Goal: Information Seeking & Learning: Learn about a topic

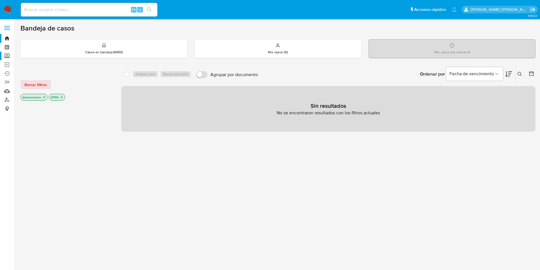
click at [9, 56] on label "Screening" at bounding box center [34, 56] width 68 height 9
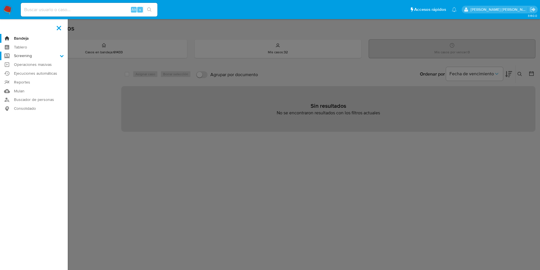
click at [0, 0] on input "Screening" at bounding box center [0, 0] width 0 height 0
click at [34, 120] on link "Buscador de personas" at bounding box center [34, 121] width 68 height 9
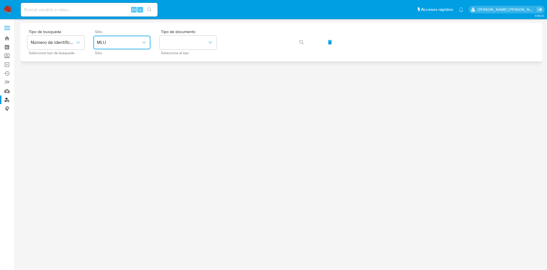
click at [112, 42] on span "MLU" at bounding box center [119, 43] width 44 height 6
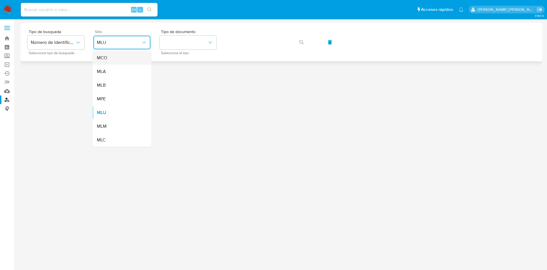
click at [121, 57] on div "MCO" at bounding box center [120, 58] width 47 height 14
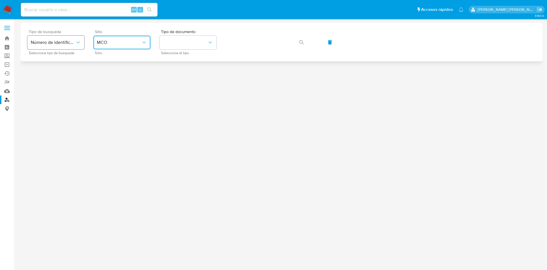
click at [70, 42] on span "Número de identificación" at bounding box center [53, 43] width 44 height 6
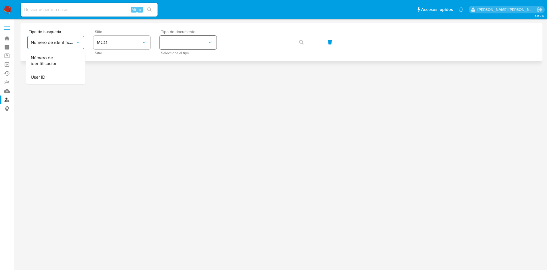
click at [158, 51] on div "Tipo de busqueda Número de identificación Número de identificación User ID Sele…" at bounding box center [281, 42] width 508 height 25
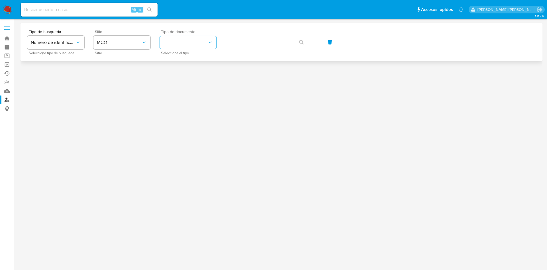
click at [204, 36] on button "identificationType" at bounding box center [187, 43] width 57 height 14
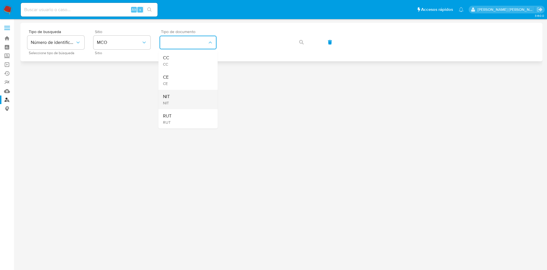
click at [193, 97] on div "NIT NIT" at bounding box center [186, 99] width 47 height 19
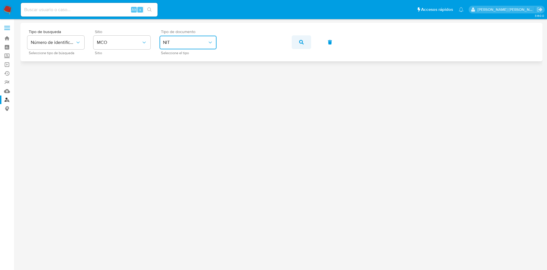
click at [303, 39] on span "button" at bounding box center [301, 42] width 5 height 13
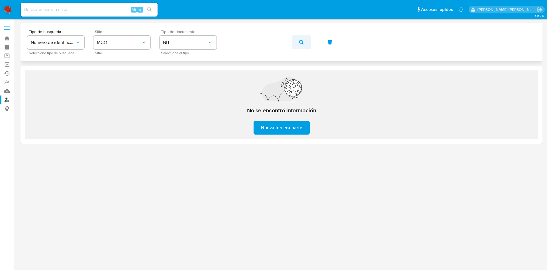
click at [295, 46] on button "button" at bounding box center [301, 42] width 19 height 14
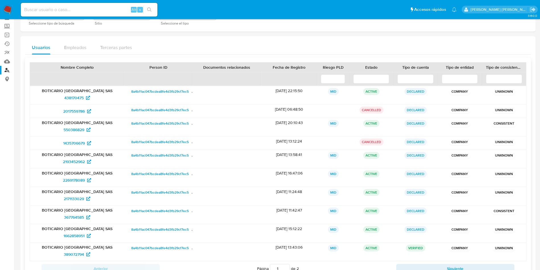
scroll to position [43, 0]
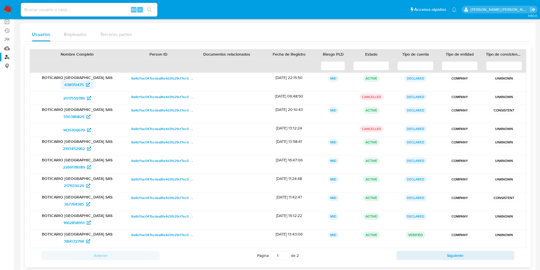
click at [79, 86] on span "438170475" at bounding box center [73, 84] width 19 height 9
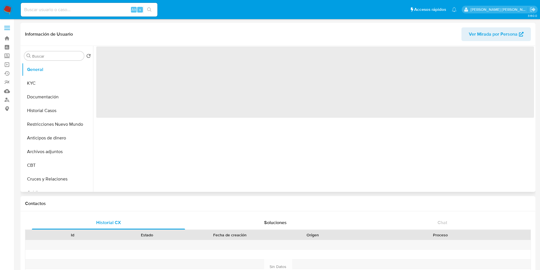
select select "10"
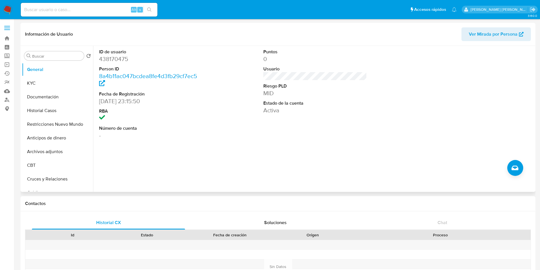
click at [498, 32] on span "Ver Mirada por Persona" at bounding box center [493, 34] width 49 height 14
click at [45, 84] on button "KYC" at bounding box center [55, 83] width 67 height 14
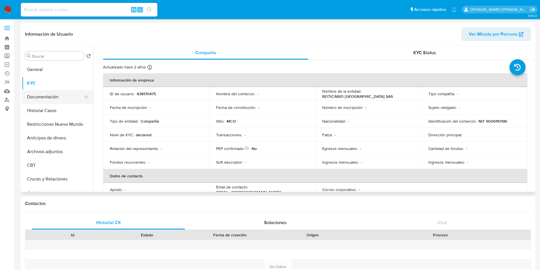
click at [52, 96] on button "Documentación" at bounding box center [55, 97] width 67 height 14
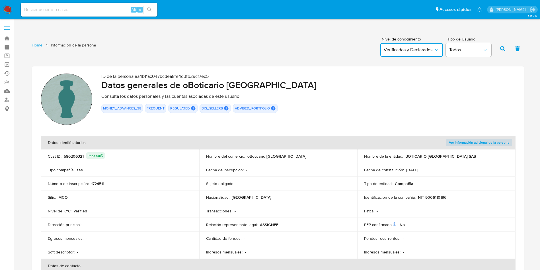
click at [435, 51] on icon "button" at bounding box center [437, 50] width 6 height 6
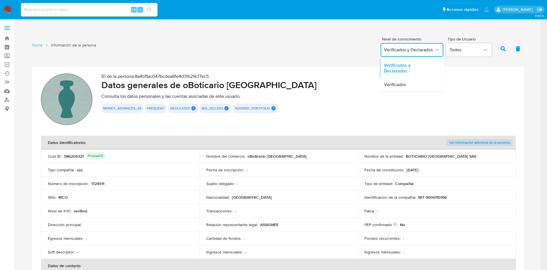
click at [482, 79] on h2 "Datos generales de oBoticario Colombia" at bounding box center [308, 84] width 414 height 11
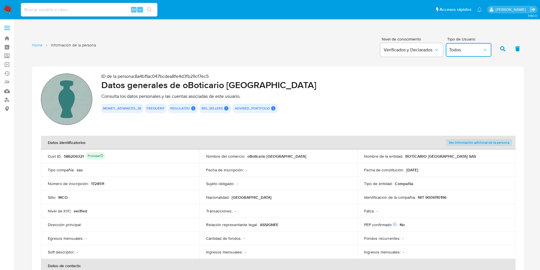
click at [475, 50] on span "Todos" at bounding box center [465, 50] width 33 height 6
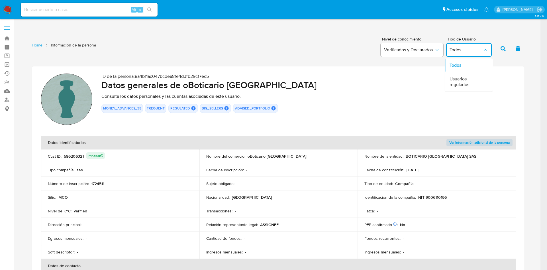
click at [507, 78] on p "ID de la persona : 8a4b11ac047bcdea8fe4d3fb29cf7ec5" at bounding box center [308, 76] width 414 height 6
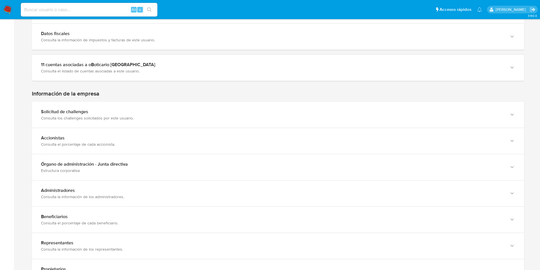
scroll to position [214, 0]
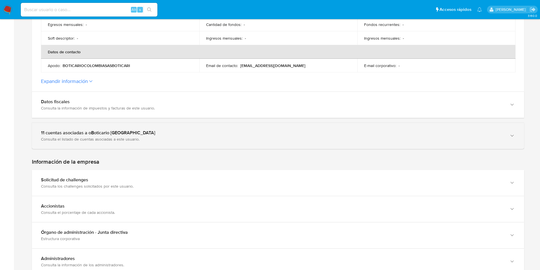
click at [187, 136] on div "Consulta el listado de cuentas asociadas a este usuario." at bounding box center [272, 138] width 463 height 5
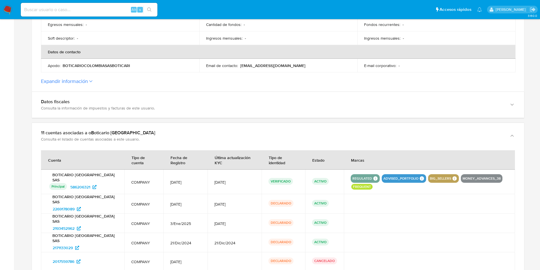
click at [92, 81] on icon at bounding box center [90, 81] width 3 height 2
click at [88, 81] on button "Expandir información" at bounding box center [64, 81] width 47 height 6
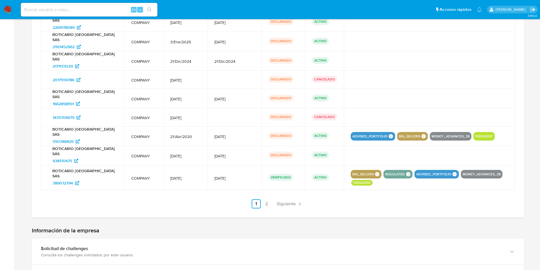
scroll to position [598, 0]
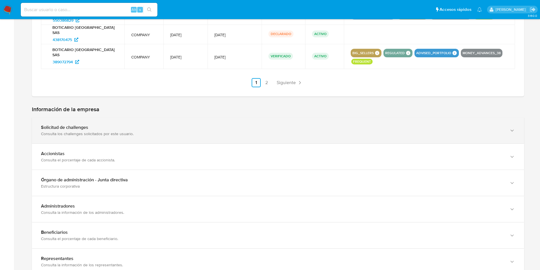
click at [105, 134] on div "Consulta los challenges solicitados por este usuario." at bounding box center [272, 133] width 463 height 5
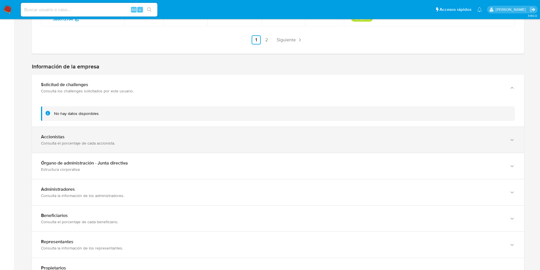
drag, startPoint x: 93, startPoint y: 142, endPoint x: 95, endPoint y: 141, distance: 2.9
click at [93, 141] on div "Consulta el porcentaje de cada accionista." at bounding box center [272, 142] width 463 height 5
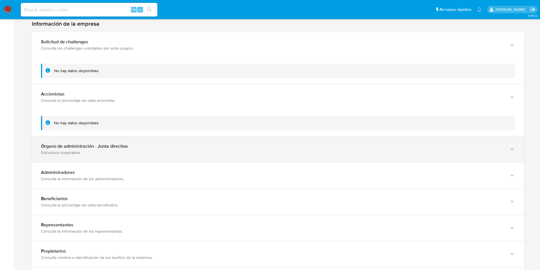
click at [108, 150] on div "Estructura corporativa" at bounding box center [272, 152] width 463 height 5
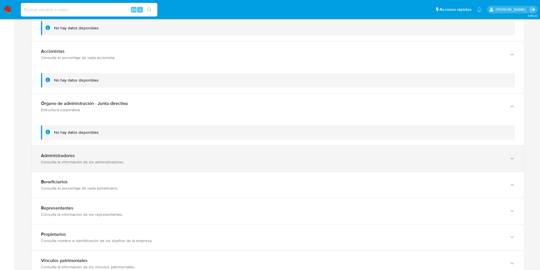
click at [103, 154] on div "Administradores" at bounding box center [272, 156] width 463 height 6
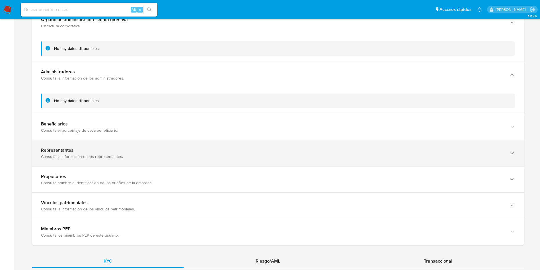
scroll to position [812, 0]
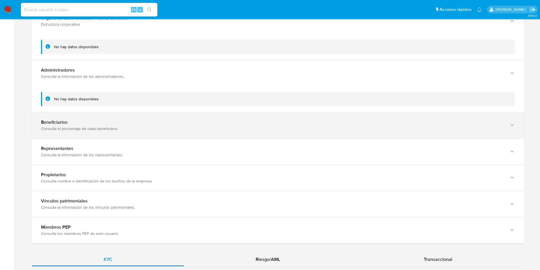
click at [106, 124] on div "Beneficiarios" at bounding box center [272, 122] width 463 height 6
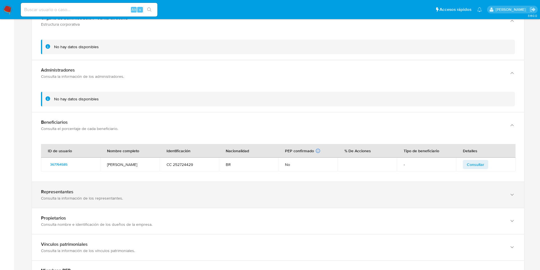
click at [117, 195] on div "Consulta la información de los representantes." at bounding box center [272, 197] width 463 height 5
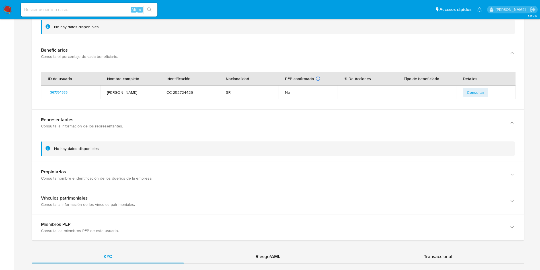
scroll to position [897, 0]
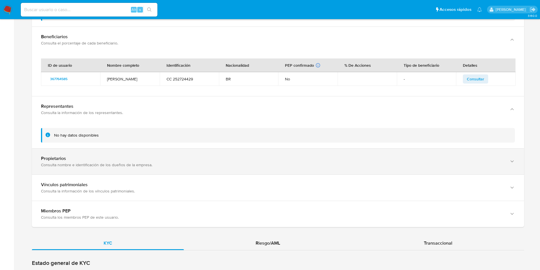
click at [90, 160] on div "Propietarios" at bounding box center [272, 159] width 463 height 6
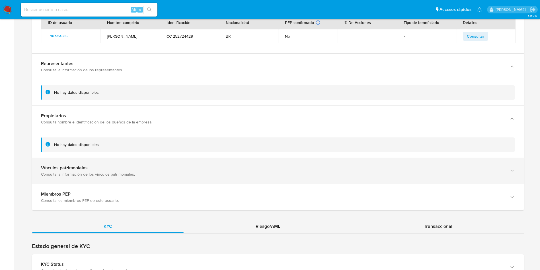
click at [90, 168] on div "Vínculos patrimoniales" at bounding box center [272, 168] width 463 height 6
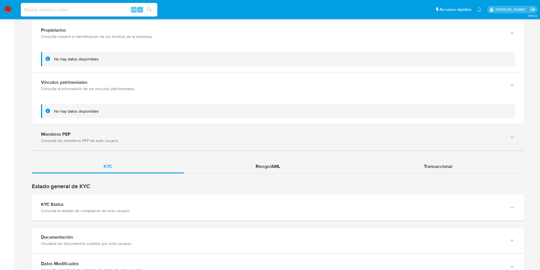
click at [105, 141] on div "Consulta los miembros PEP de este usuario." at bounding box center [272, 140] width 463 height 5
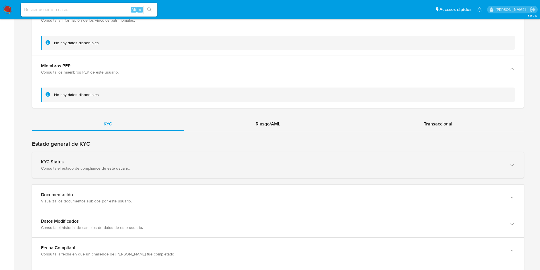
scroll to position [1111, 0]
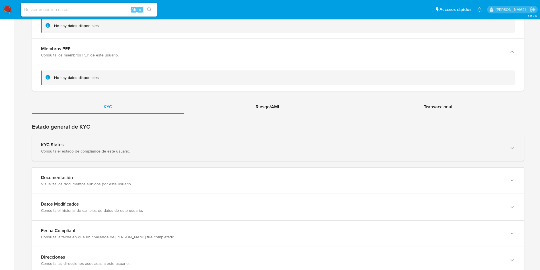
click at [142, 149] on div "Consulta el estado de compliance de este usuario." at bounding box center [272, 150] width 463 height 5
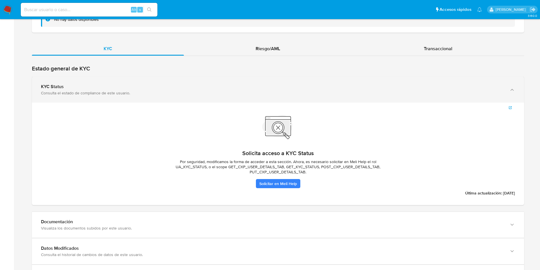
click at [89, 91] on div "Consulta el estado de compliance de este usuario." at bounding box center [272, 92] width 463 height 5
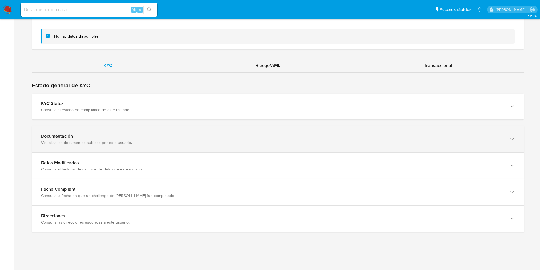
click at [123, 147] on div "Documentación Visualiza los documentos subidos por este usuario." at bounding box center [278, 139] width 492 height 26
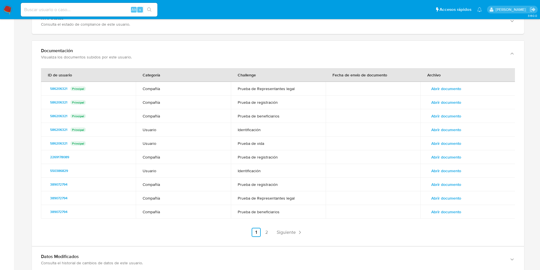
scroll to position [1280, 0]
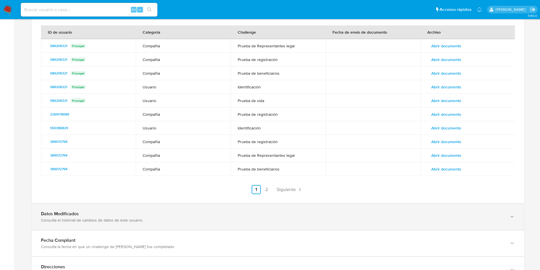
click at [135, 217] on div "Consulta el historial de cambios de datos de este usuario." at bounding box center [272, 219] width 463 height 5
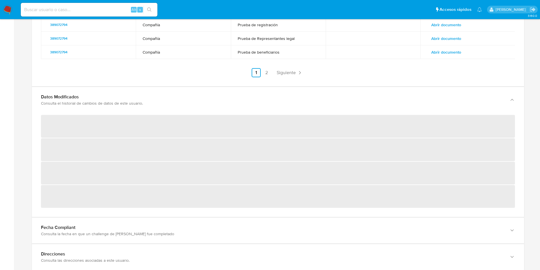
scroll to position [1435, 0]
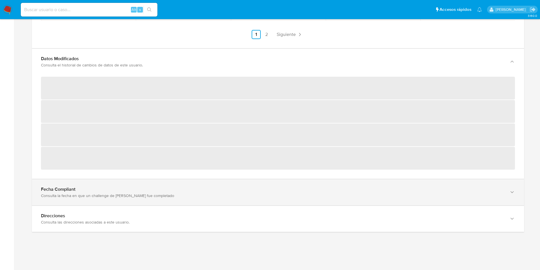
click at [117, 191] on div "Fecha Compliant" at bounding box center [272, 189] width 463 height 6
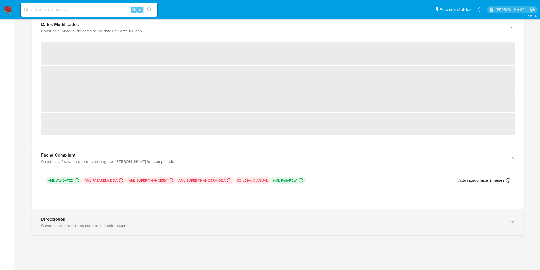
click at [126, 219] on div "Direcciones" at bounding box center [272, 219] width 463 height 6
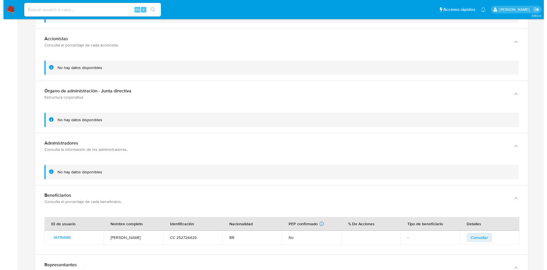
scroll to position [828, 0]
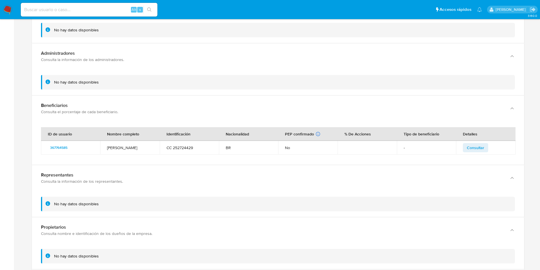
click at [474, 146] on span "Consultar" at bounding box center [475, 148] width 17 height 8
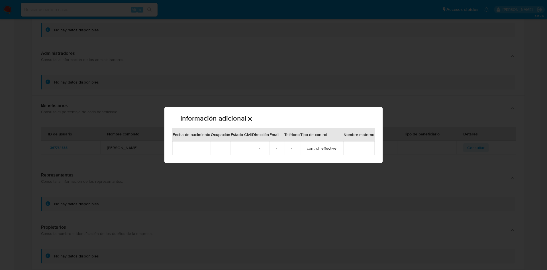
click at [305, 178] on div "Información adicional Fecha de nacimiento Ocupación Estado Civil Dirección Emai…" at bounding box center [273, 135] width 547 height 270
click at [384, 156] on div "Información adicional Fecha de nacimiento Ocupación Estado Civil Dirección Emai…" at bounding box center [273, 135] width 547 height 270
click at [374, 97] on div "Información adicional Fecha de nacimiento Ocupación Estado Civil Dirección Emai…" at bounding box center [273, 135] width 547 height 270
click at [378, 124] on div "Información adicional Fecha de nacimiento Ocupación Estado Civil Dirección Emai…" at bounding box center [273, 135] width 218 height 56
click at [377, 113] on div "Información adicional Fecha de nacimiento Ocupación Estado Civil Dirección Emai…" at bounding box center [273, 135] width 218 height 56
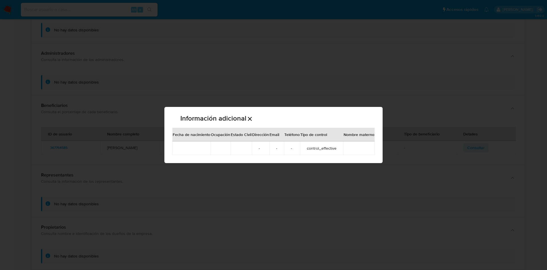
click at [432, 101] on div "Información adicional Fecha de nacimiento Ocupación Estado Civil Dirección Emai…" at bounding box center [273, 135] width 547 height 270
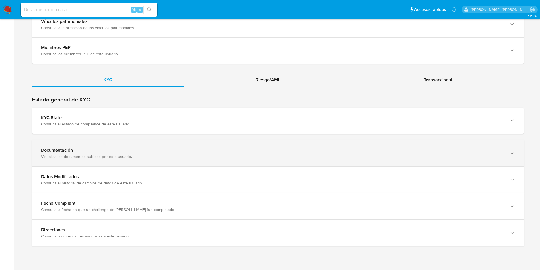
click at [89, 155] on div "Visualiza los documentos subidos por este usuario." at bounding box center [272, 156] width 463 height 5
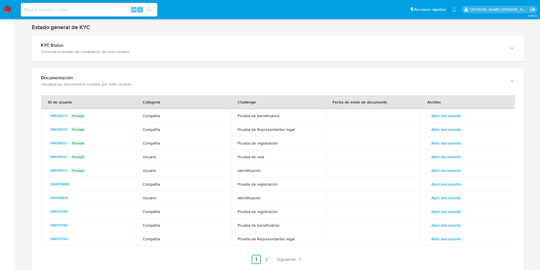
scroll to position [641, 0]
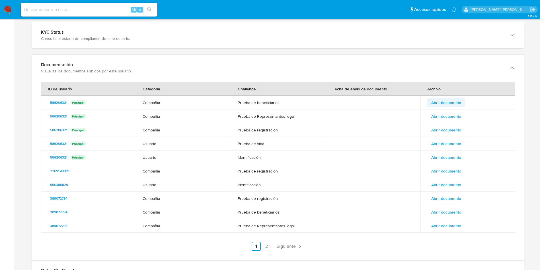
click at [449, 101] on span "Abrir documento" at bounding box center [446, 103] width 30 height 8
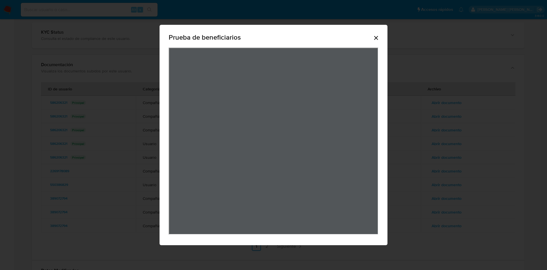
click at [423, 136] on div "Prueba de beneficiarios" at bounding box center [273, 135] width 547 height 270
click at [375, 39] on icon "Cerrar" at bounding box center [376, 38] width 4 height 4
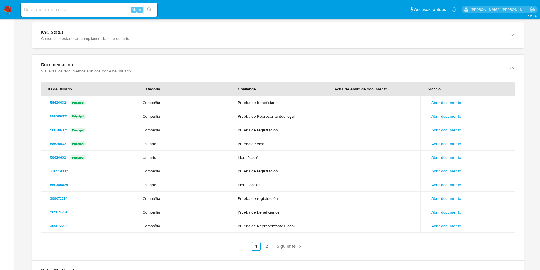
click at [440, 116] on span "Abrir documento" at bounding box center [446, 116] width 30 height 8
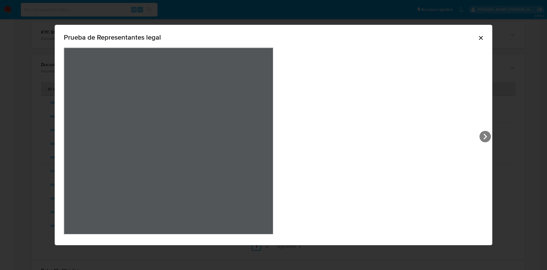
click at [477, 38] on icon "Cerrar" at bounding box center [480, 37] width 7 height 7
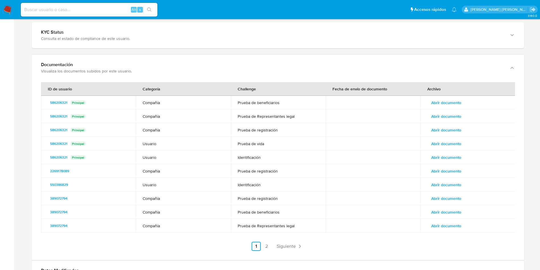
click at [449, 130] on span "Abrir documento" at bounding box center [446, 130] width 30 height 8
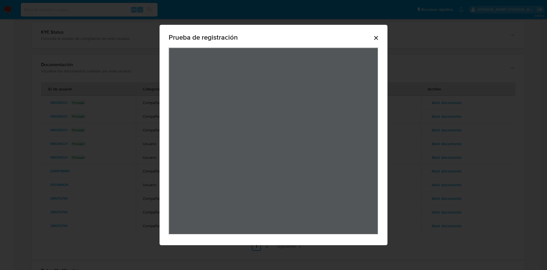
click at [376, 39] on icon "Cerrar" at bounding box center [376, 37] width 7 height 7
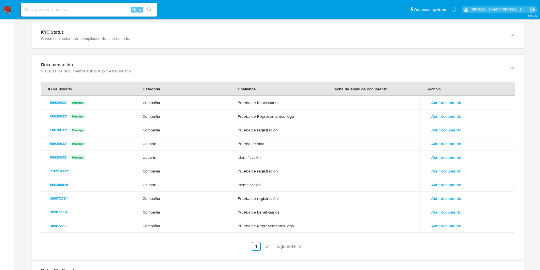
click at [447, 143] on span "Abrir documento" at bounding box center [446, 144] width 30 height 8
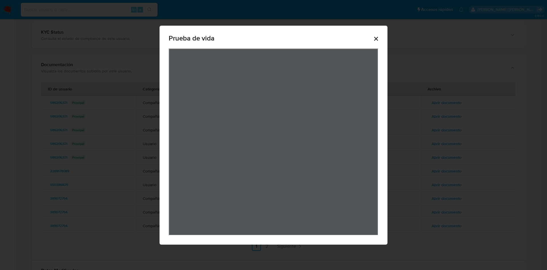
click at [378, 41] on icon "Cerrar" at bounding box center [376, 38] width 7 height 7
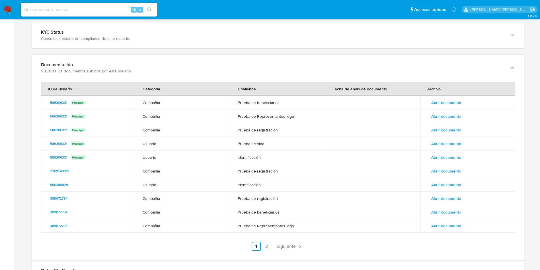
click at [450, 156] on span "Abrir documento" at bounding box center [446, 157] width 30 height 8
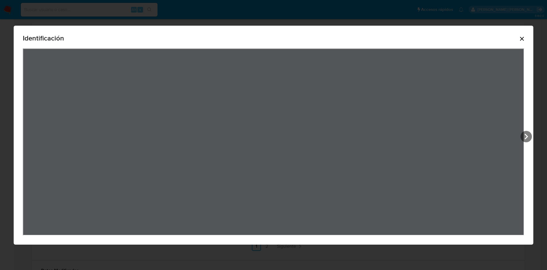
click at [523, 36] on icon "Cerrar" at bounding box center [521, 38] width 7 height 7
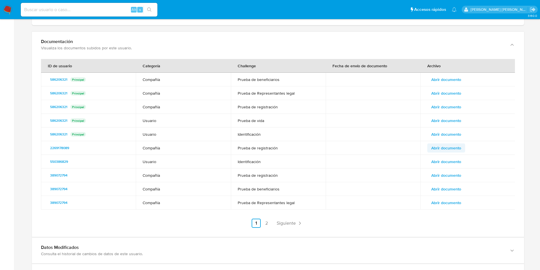
scroll to position [684, 0]
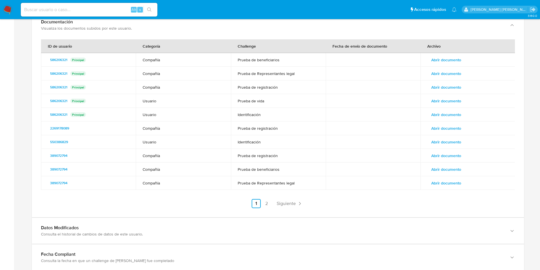
click at [456, 167] on span "Abrir documento" at bounding box center [446, 169] width 30 height 8
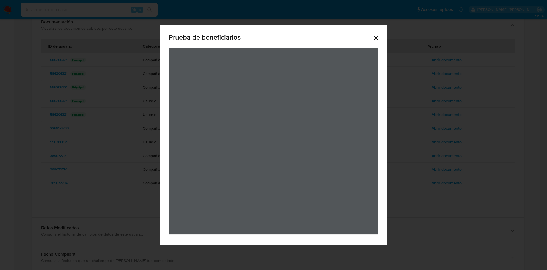
click at [377, 41] on icon "Cerrar" at bounding box center [376, 37] width 7 height 7
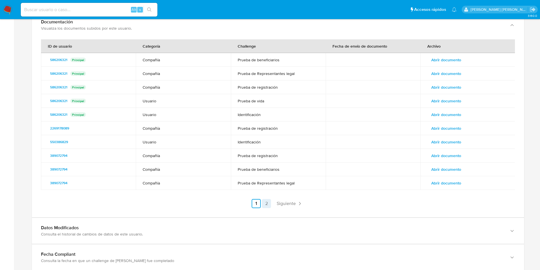
click at [267, 201] on link "2" at bounding box center [266, 203] width 9 height 9
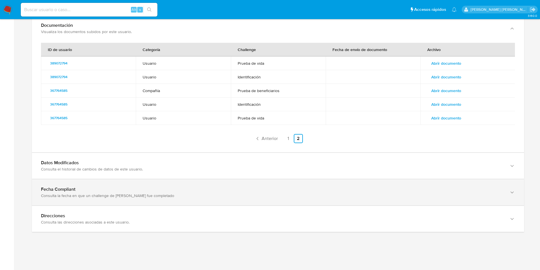
scroll to position [680, 0]
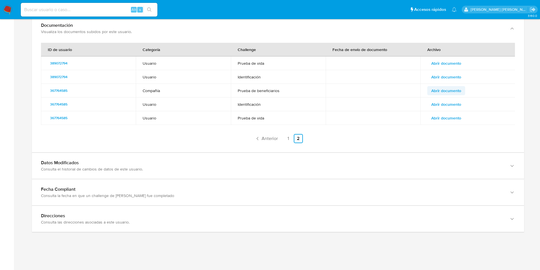
click at [444, 91] on span "Abrir documento" at bounding box center [446, 91] width 30 height 8
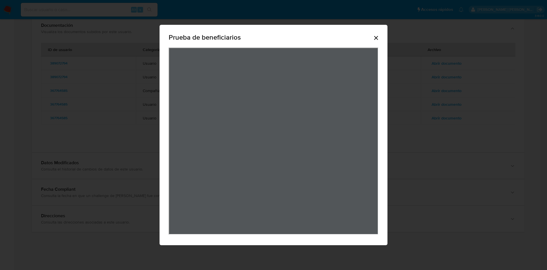
click at [375, 39] on icon "Cerrar" at bounding box center [376, 37] width 7 height 7
click at [447, 174] on div "Prueba de beneficiarios" at bounding box center [273, 135] width 547 height 270
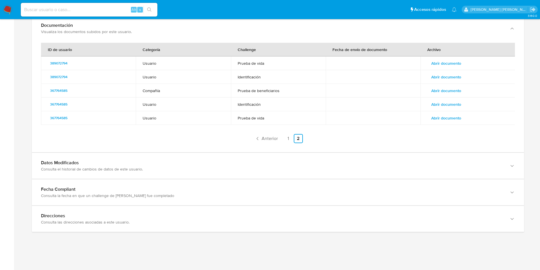
click at [453, 91] on span "Abrir documento" at bounding box center [446, 91] width 30 height 8
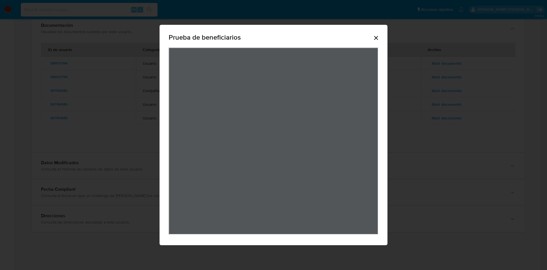
click at [377, 38] on icon "Cerrar" at bounding box center [376, 38] width 4 height 4
